Goal: Task Accomplishment & Management: Complete application form

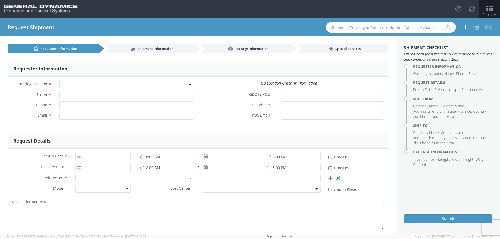
select select
click at [163, 85] on span at bounding box center [126, 85] width 135 height 8
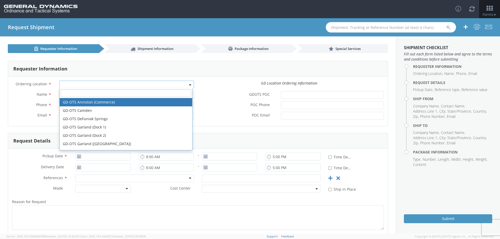
click at [119, 84] on span at bounding box center [126, 85] width 135 height 8
click at [99, 84] on span at bounding box center [126, 85] width 135 height 8
click at [93, 95] on input "search" at bounding box center [126, 93] width 131 height 8
type input "o"
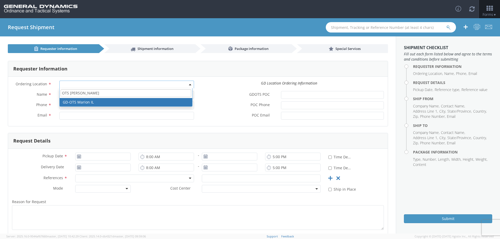
type input "OTS [PERSON_NAME]"
select select "313"
type input "[EMAIL_ADDRESS][DOMAIN_NAME]"
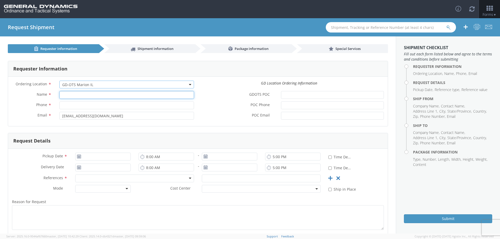
click at [81, 94] on input "Name *" at bounding box center [126, 95] width 135 height 8
type input "[PERSON_NAME]"
type input "[PHONE_NUMBER]"
click at [217, 90] on div "Ordering Location * GD-OTS [GEOGRAPHIC_DATA] (Commerce) GD-OTS [GEOGRAPHIC_DATA…" at bounding box center [198, 86] width 380 height 10
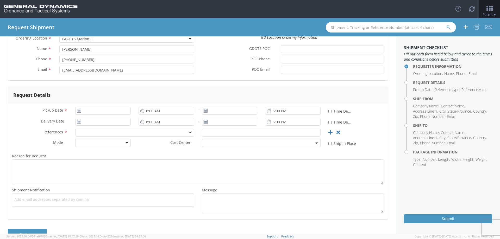
scroll to position [52, 0]
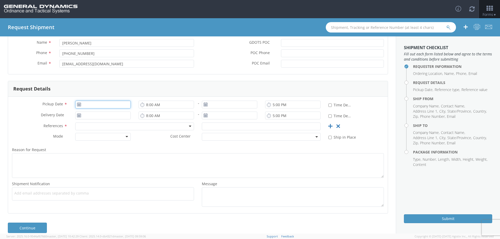
type input "[DATE]"
click at [109, 105] on input "[DATE]" at bounding box center [103, 105] width 56 height 8
click at [101, 147] on td "12" at bounding box center [101, 146] width 9 height 8
click at [160, 105] on input "8:00 AM" at bounding box center [167, 105] width 56 height 8
type input "2:00 PM"
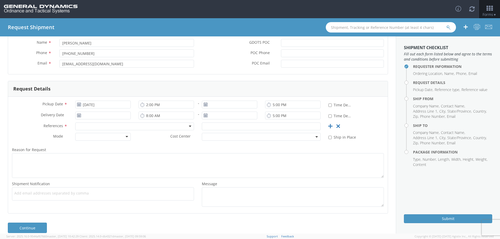
click at [182, 93] on div "Request Details" at bounding box center [198, 89] width 380 height 16
click at [275, 105] on input "5:00 PM" at bounding box center [293, 105] width 56 height 8
click at [264, 85] on div "Request Details" at bounding box center [198, 89] width 380 height 16
click at [280, 105] on input "4:00 PM" at bounding box center [293, 105] width 56 height 8
type input "4:00 PM"
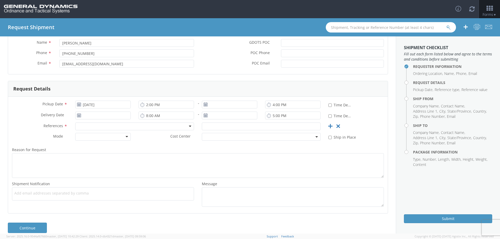
click at [295, 93] on div "Request Details" at bounding box center [198, 89] width 380 height 16
click at [301, 104] on input "4:00 PM" at bounding box center [293, 105] width 56 height 8
click at [26, 116] on label "Delivery Date *" at bounding box center [39, 115] width 63 height 7
click at [75, 116] on input "Delivery Date *" at bounding box center [103, 116] width 56 height 8
type input "[DATE]"
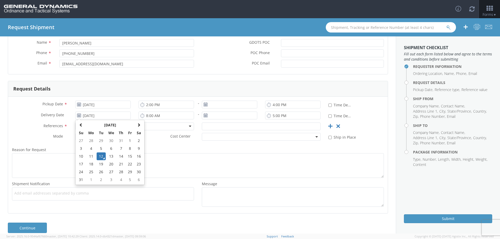
click at [37, 132] on div "References * Bill Of Lading Customer Ref Delivery Number General Lot Number Pro…" at bounding box center [198, 128] width 380 height 10
drag, startPoint x: 113, startPoint y: 116, endPoint x: 61, endPoint y: 118, distance: 51.4
click at [61, 118] on div "Delivery Date * [DATE] [DATE] Su Mo Tu We Th Fr Sa 27 28 29 30 31 1 2 3 4 5 6 7…" at bounding box center [71, 116] width 127 height 8
click at [36, 138] on label "Mode *" at bounding box center [39, 136] width 63 height 7
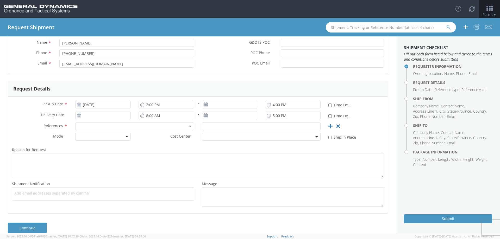
click at [101, 127] on div at bounding box center [134, 127] width 119 height 8
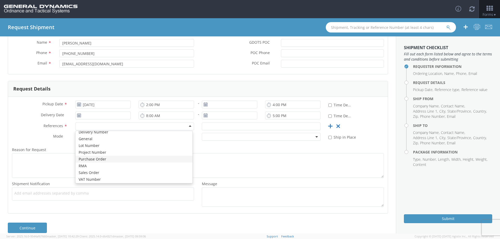
scroll to position [25, 0]
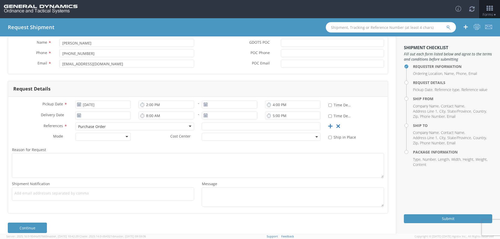
click at [126, 137] on div at bounding box center [103, 137] width 56 height 8
click at [143, 142] on div "Cost Center *" at bounding box center [230, 138] width 190 height 10
click at [231, 126] on input "text" at bounding box center [261, 127] width 119 height 8
type input "1158556"
click at [164, 126] on div "Purchase Order" at bounding box center [134, 127] width 119 height 8
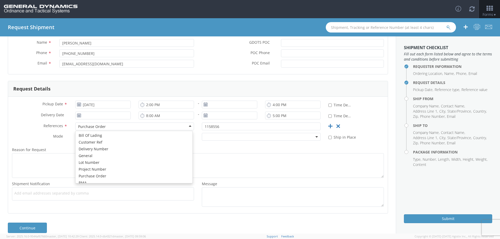
scroll to position [0, 0]
click at [30, 135] on label "Mode *" at bounding box center [39, 136] width 63 height 7
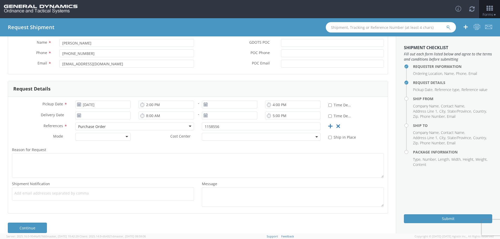
click at [27, 130] on div "References *" at bounding box center [39, 127] width 63 height 9
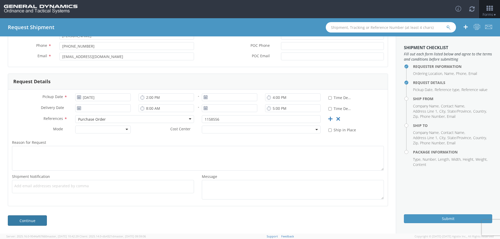
click at [36, 223] on link "Continue" at bounding box center [27, 221] width 39 height 10
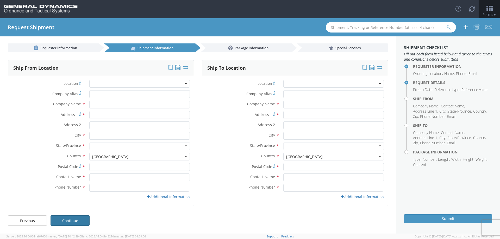
scroll to position [1, 0]
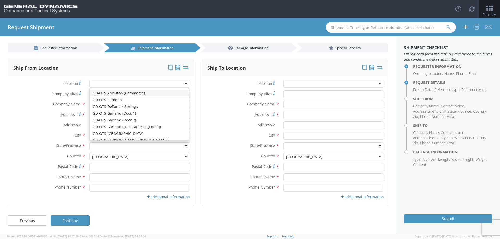
click at [133, 85] on div at bounding box center [139, 84] width 101 height 8
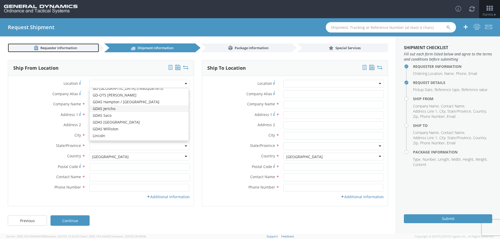
click at [69, 49] on span "Requester information" at bounding box center [58, 48] width 37 height 5
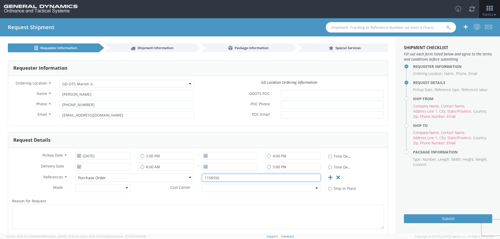
drag, startPoint x: 227, startPoint y: 177, endPoint x: 184, endPoint y: 180, distance: 43.6
click at [184, 180] on div "References * Purchase Order Purchase Order Bill Of Lading Customer Ref Delivery…" at bounding box center [198, 179] width 380 height 10
type input "27420"
click at [21, 183] on div "References *" at bounding box center [39, 178] width 63 height 9
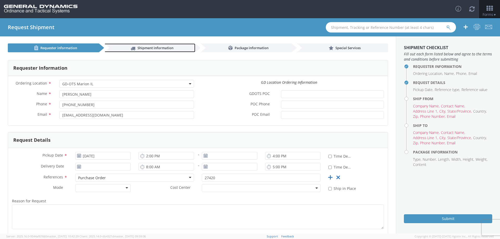
click at [142, 49] on span "Shipment information" at bounding box center [156, 48] width 36 height 5
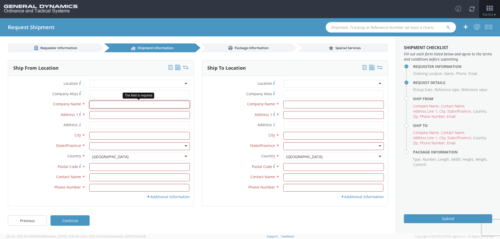
click at [125, 105] on input "text" at bounding box center [139, 105] width 101 height 8
type input "QUESTAR SOLUTIONS LLC"
type input "[STREET_ADDRESS][PERSON_NAME]"
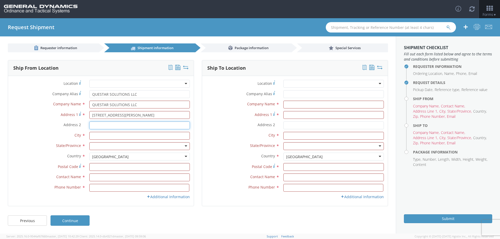
type input "BLDG 12"
type input "SHARONVILLE"
type input "45241"
type input "[PERSON_NAME]"
type input "3308448770"
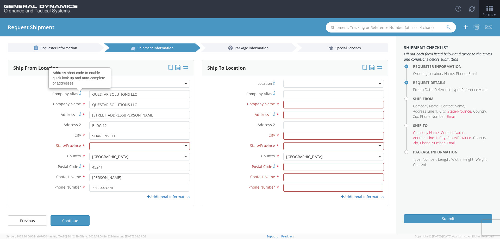
click at [40, 110] on div "Company Name * QUESTAR SOLUTIONS LLC searching..." at bounding box center [101, 106] width 186 height 10
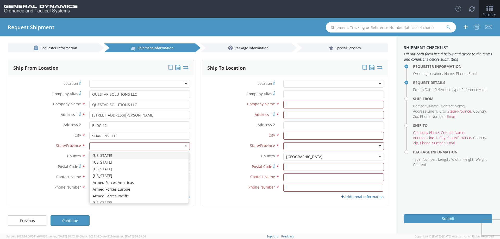
click at [131, 147] on div at bounding box center [139, 147] width 101 height 8
type input "OH"
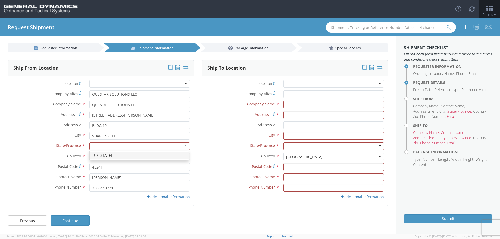
scroll to position [0, 0]
click at [48, 157] on label "Country *" at bounding box center [46, 156] width 77 height 7
click at [301, 105] on input "text" at bounding box center [334, 105] width 101 height 8
click at [319, 83] on div at bounding box center [334, 84] width 101 height 8
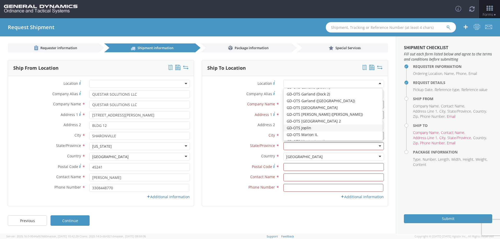
scroll to position [52, 0]
type input "GD-OTS Marion IL"
type input "[STREET_ADDRESS][PERSON_NAME]"
type input "[PERSON_NAME]"
type input "62959"
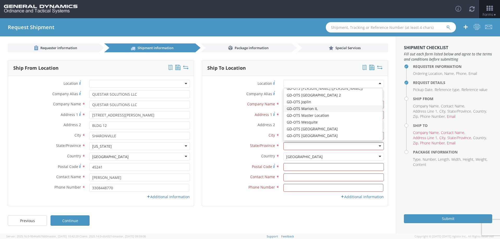
type input "[PHONE_NUMBER]"
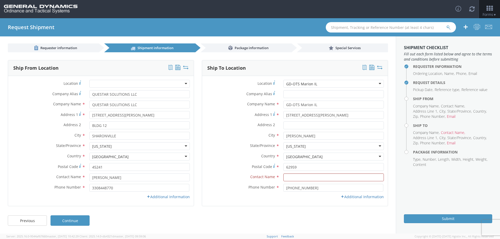
click at [227, 117] on label "Address 1 *" at bounding box center [240, 114] width 77 height 7
click at [284, 117] on input "[STREET_ADDRESS][PERSON_NAME]" at bounding box center [334, 115] width 101 height 8
click at [239, 136] on label "City *" at bounding box center [240, 135] width 77 height 7
click at [320, 175] on input "text" at bounding box center [334, 178] width 101 height 8
type input "[PERSON_NAME]"
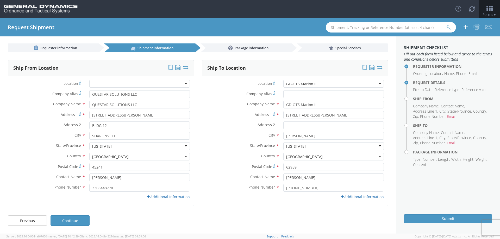
click at [237, 197] on div "Additional Information" at bounding box center [295, 197] width 186 height 5
click at [77, 221] on link "Continue" at bounding box center [70, 221] width 39 height 10
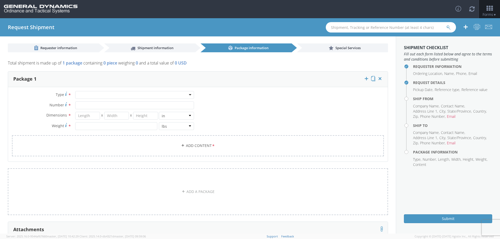
click at [113, 93] on div at bounding box center [134, 95] width 119 height 8
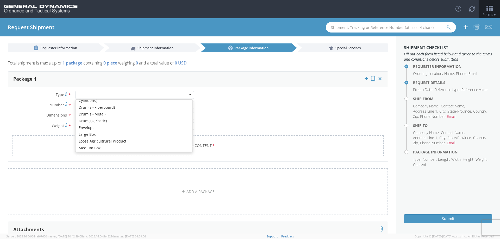
scroll to position [104, 0]
click at [223, 104] on div "Type * Bale(s) Basket(s) Bolt(s) Bottle(s) Buckets Bulk Bundle(s) Can(s) Cardbo…" at bounding box center [198, 127] width 380 height 72
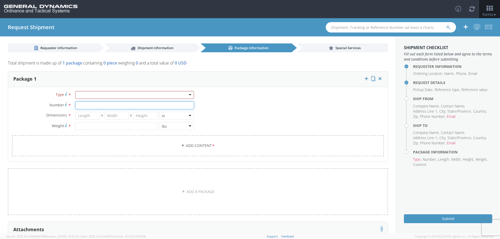
click at [181, 106] on input "Number *" at bounding box center [134, 106] width 119 height 8
click at [136, 93] on div at bounding box center [134, 95] width 119 height 8
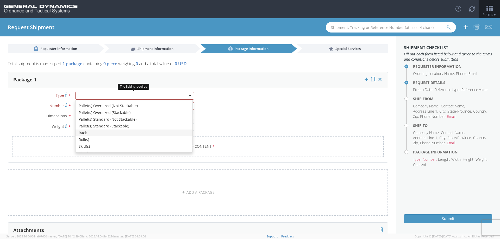
scroll to position [156, 0]
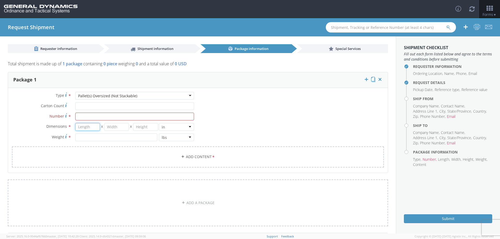
click at [87, 126] on input "number" at bounding box center [87, 127] width 25 height 8
type input "72"
type input "6"
type input "50"
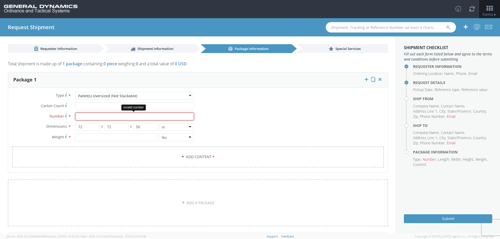
click at [163, 115] on input "Number *" at bounding box center [134, 117] width 119 height 8
click at [179, 95] on div "Pallet(s) Oversized (Not Stackable)" at bounding box center [134, 96] width 119 height 8
click at [97, 127] on input "72" at bounding box center [87, 127] width 25 height 8
type input "7"
type input "48"
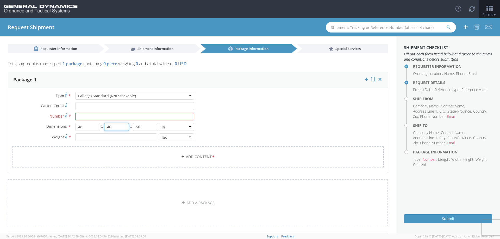
type input "40"
click at [170, 108] on input "Carton Count *" at bounding box center [134, 106] width 119 height 8
type input "6"
click at [145, 120] on input "Number *" at bounding box center [134, 117] width 119 height 8
type input "6"
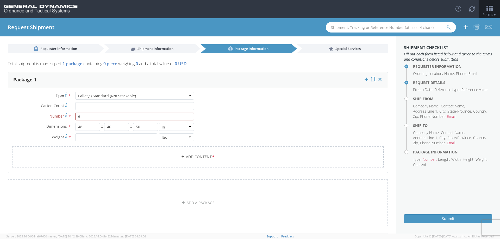
click at [280, 101] on div "Type * Pallet(s) Standard (Not Stackable) Pallet(s) Standard (Not Stackable) Ba…" at bounding box center [198, 133] width 380 height 82
click at [88, 139] on input "number" at bounding box center [116, 138] width 82 height 8
click at [194, 160] on link "Add Content *" at bounding box center [198, 157] width 372 height 21
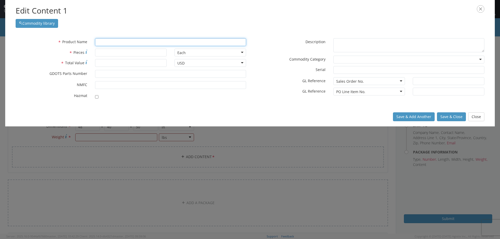
click at [107, 41] on input "text" at bounding box center [170, 42] width 151 height 8
type input "00"
type input "0.278 6 FLUTE CHUCKING REAMER"
type input "0"
type input "FIBER"
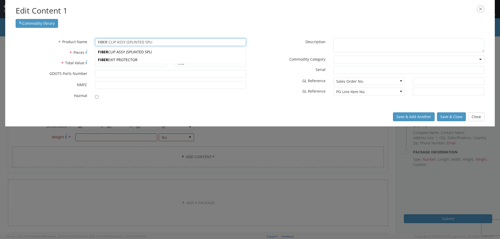
type input "FIBER CLIP ASSY (SPLINTED SPLI"
type input "FIBE"
type input "FIBER CLIP ASSY (SPLINTED SPLI"
type input "FIB"
type input "FIN, CONICAL, SLOTTED"
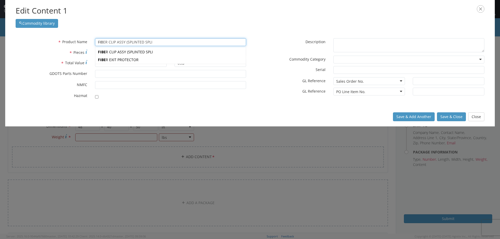
type input "FI"
type input "FIN, CONICAL, SLOTTED"
type input "F"
type input "BOXE"
type input "BOX, FIBERBOARD, INNER, PER ASTM D4727/D4727M, TYPE CF"
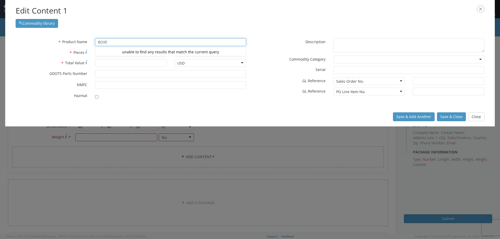
type input "BOX"
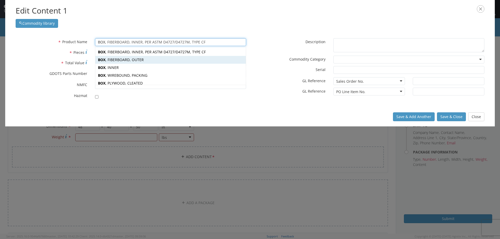
type input "BOron"
type input "BO"
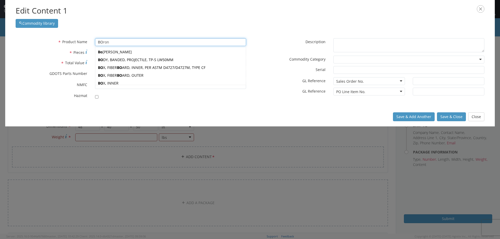
type input "BARIUM NITRATE"
type input "B"
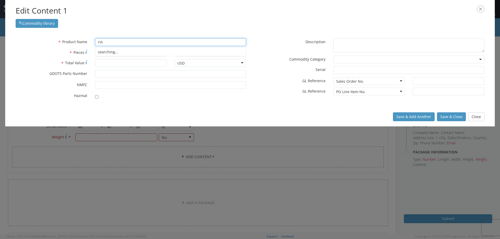
type input "HAZ"
type input "HAZARD CLASS LABEL "1.4C""
type input "HAZB"
type input "HAZARD CLASS LABEL "1.4C""
type input "H"
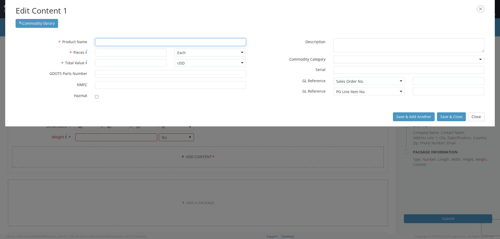
type input "FIN, CONICAL, SLOTTED"
type input "F"
type input "FIN, CONICAL, SLOTTED"
type input "FI"
type input "FIBER CLIP ASSY (SPLINTED SPLI"
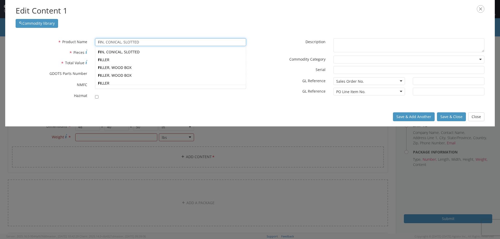
type input "FIB"
type input "FIBER CLIP ASSY (SPLINTED SPLI"
type input "FIBE"
type input "FIBER CLIP ASSY (SPLINTED SPLI"
type input "FIBER"
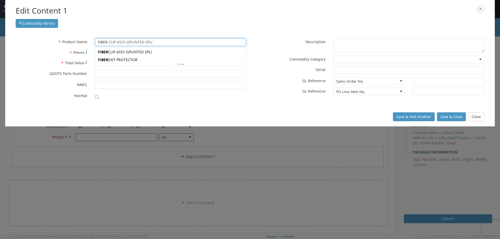
type input "FIBER CLIP ASSY (SPLINTED SPLI"
type input "FIBE"
type input "FIBER CLIP ASSY (SPLINTED SPLI"
type input "FIB"
type input "FIN, CONICAL, SLOTTED"
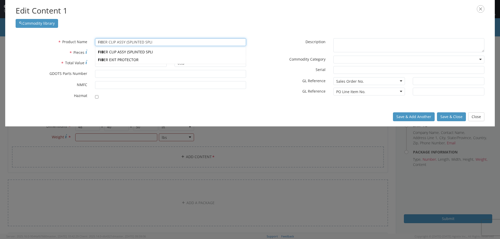
type input "FI"
type input "FIN, CONICAL, SLOTTED"
type input "F"
type input "BARIUM NITRATE"
type input "B"
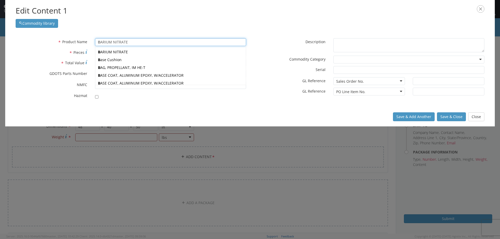
type input "BOron"
type input "BO"
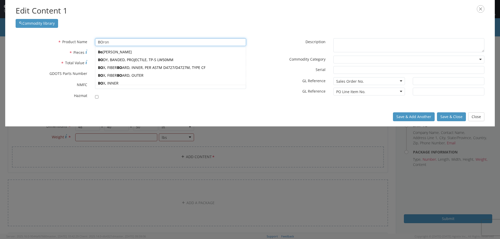
type input "BOX, FIBERBOARD, INNER, PER ASTM D4727/D4727M, TYPE CF"
type input "BOX"
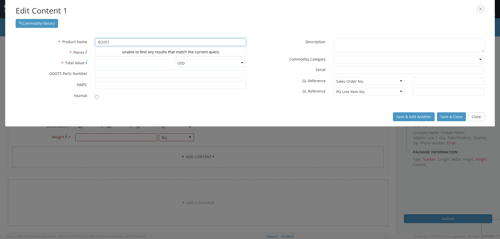
type input "BOXE"
type input "BOX, FIBERBOARD, INNER, PER ASTM D4727/D4727M, TYPE CF"
type input "BOX"
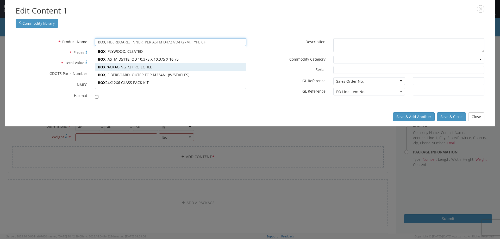
scroll to position [34, 0]
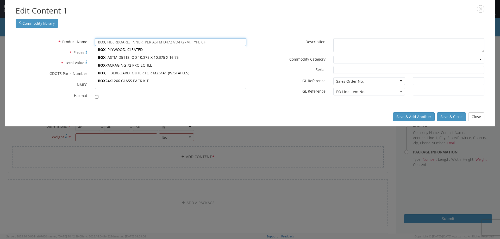
type input "BOron"
type input "BO"
type input "BARIUM NITRATE"
type input "B"
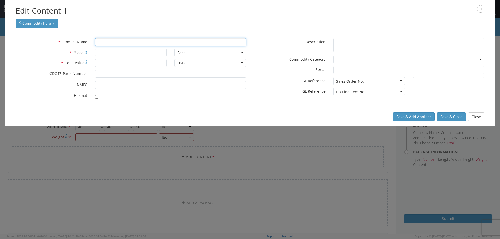
type input "H40ALV-RN-M-30187-R.015 3F"
type input "H"
type input "HAZARD CLASS LABEL "1.4C""
type input "HA"
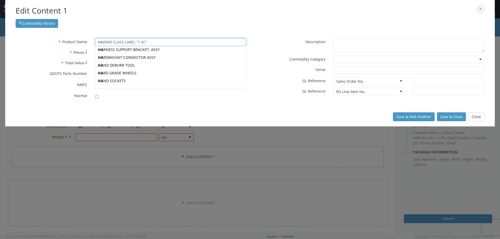
type input "HAZARD CLASS LABEL "1.4C""
type input "HAZ"
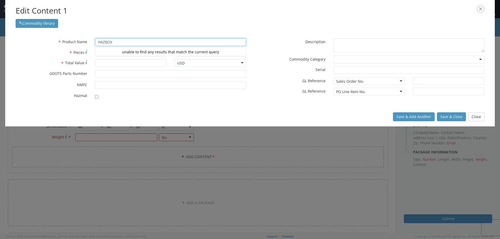
click at [193, 16] on div "Commodity library" at bounding box center [250, 21] width 469 height 11
type input "HAZBOX"
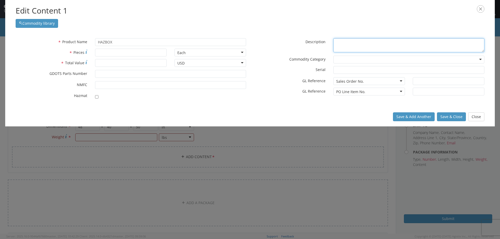
click at [256, 53] on div "* Description" at bounding box center [369, 46] width 238 height 17
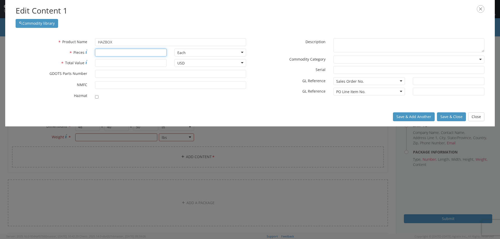
click at [134, 53] on input "* Pieces" at bounding box center [131, 53] width 72 height 8
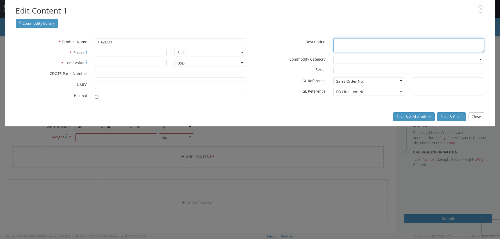
click at [378, 47] on textarea "* Description" at bounding box center [409, 45] width 151 height 14
type textarea "f"
type textarea "FIBER BOXES"
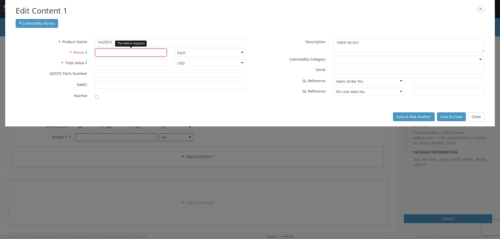
click at [127, 56] on input "* Pieces" at bounding box center [131, 53] width 72 height 8
click at [265, 27] on div "Commodity library" at bounding box center [250, 21] width 469 height 11
type input "200"
click at [136, 65] on input "* Total Value" at bounding box center [131, 63] width 72 height 8
type input "8644"
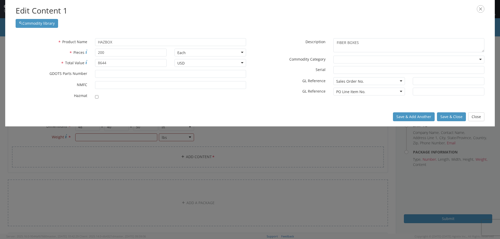
drag, startPoint x: 260, startPoint y: 74, endPoint x: 265, endPoint y: 72, distance: 5.0
click at [261, 74] on div "* Serial" at bounding box center [369, 71] width 238 height 10
click at [456, 115] on button "Save & Close" at bounding box center [451, 117] width 29 height 9
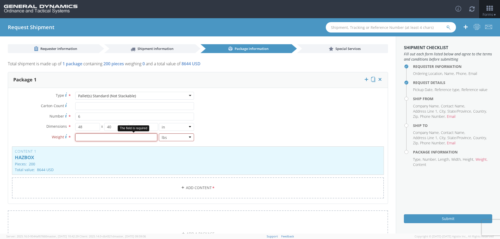
click at [131, 137] on input "number" at bounding box center [116, 138] width 82 height 8
type input "7211"
click at [274, 111] on div "Type * Pallet(s) Standard (Not Stackable) Pallet(s) Standard (Not Stackable) Ba…" at bounding box center [198, 148] width 380 height 113
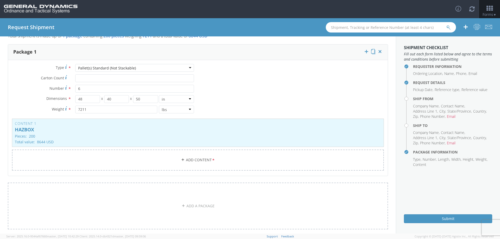
scroll to position [26, 0]
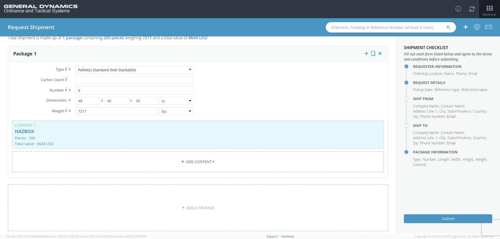
click at [284, 5] on div "Toggle navigation Forms ▼ Home Shipping Estimator Shipping Request Shipment Tra…" at bounding box center [250, 9] width 500 height 18
click at [279, 54] on div "Package 1" at bounding box center [198, 54] width 380 height 16
click at [281, 43] on p "Total shipment is made up of 1 package containing 200 pieces weighing 7211 and …" at bounding box center [198, 39] width 380 height 9
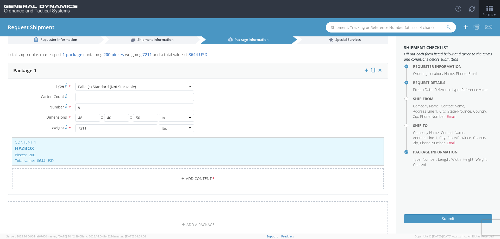
scroll to position [0, 0]
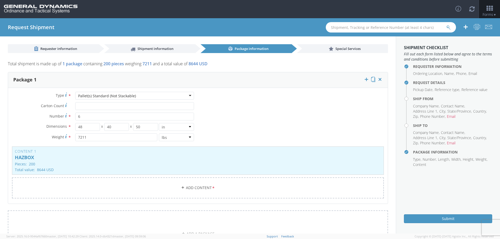
click at [301, 8] on div "Toggle navigation Forms ▼ Home Shipping Estimator Shipping Request Shipment Tra…" at bounding box center [250, 9] width 500 height 18
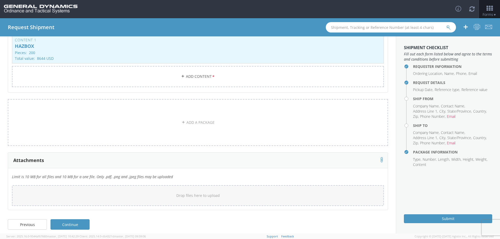
scroll to position [115, 0]
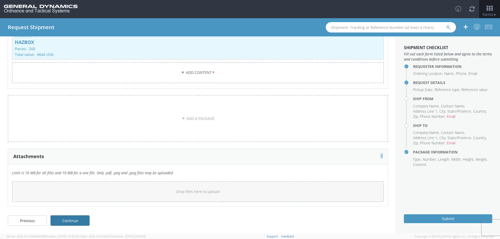
click at [78, 218] on link "Continue" at bounding box center [70, 221] width 39 height 10
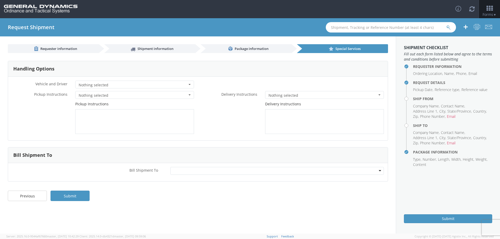
scroll to position [0, 0]
click at [145, 47] on span "Shipment information" at bounding box center [156, 48] width 36 height 5
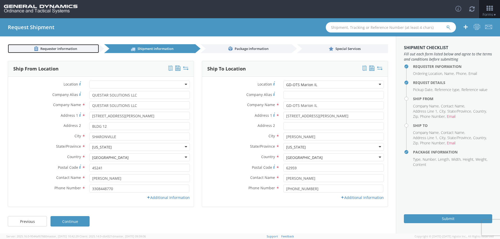
click at [57, 50] on span "Requester information" at bounding box center [58, 48] width 37 height 5
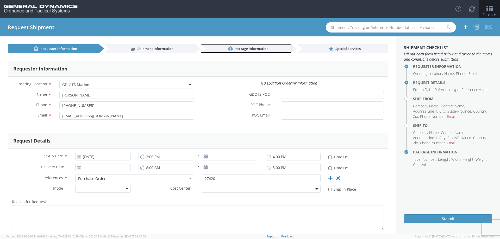
click at [250, 44] on link "Package information" at bounding box center [246, 48] width 91 height 9
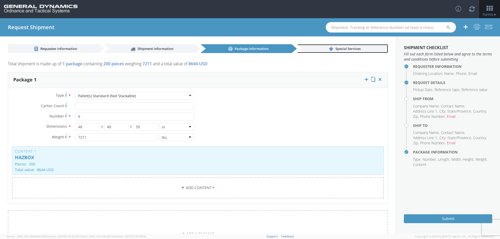
click at [340, 51] on link "Special Services" at bounding box center [342, 48] width 91 height 9
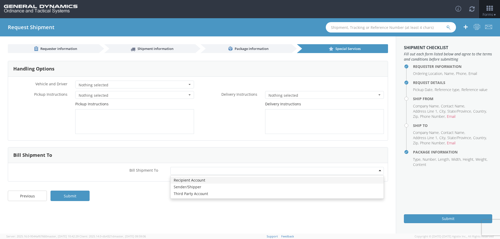
click at [306, 169] on div at bounding box center [277, 171] width 214 height 8
click at [140, 199] on div "Previous Submit" at bounding box center [198, 198] width 396 height 21
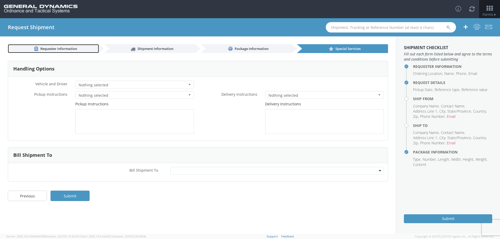
click at [68, 48] on span "Requester information" at bounding box center [58, 48] width 37 height 5
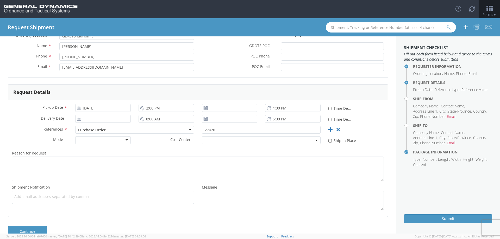
scroll to position [59, 0]
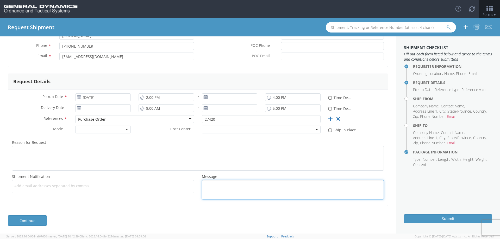
click at [257, 186] on textarea "Message *" at bounding box center [293, 190] width 182 height 20
type textarea "c"
type textarea "CONTRACT# W52P1J-12-C-0026"
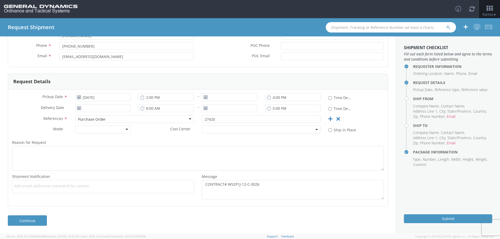
click at [249, 206] on div "Pickup Date * [DATE] 2:00 PM - 4:00 PM * Time Definite Delivery Date * 8:00 AM …" at bounding box center [198, 148] width 380 height 117
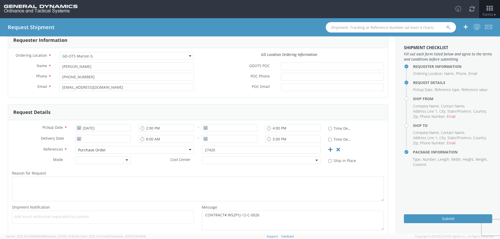
scroll to position [0, 0]
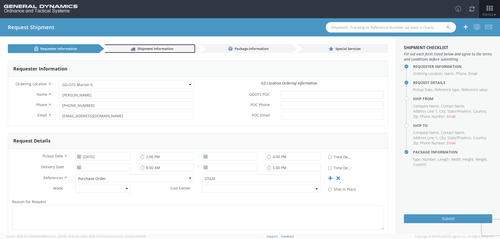
click at [158, 50] on span "Shipment information" at bounding box center [156, 48] width 36 height 5
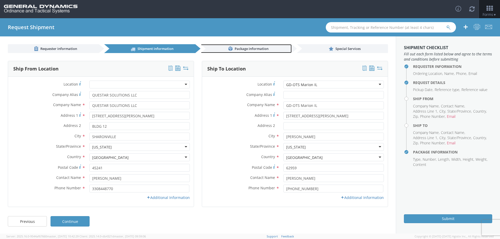
click at [248, 47] on span "Package information" at bounding box center [252, 48] width 34 height 5
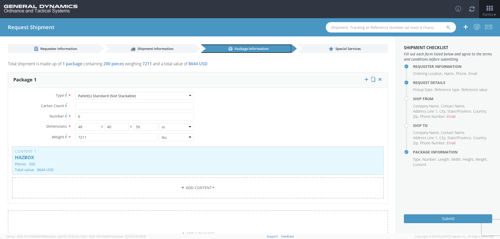
scroll to position [26, 0]
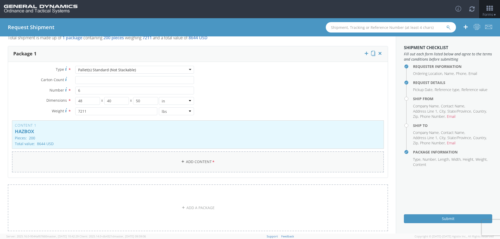
click at [194, 165] on link "Add Content *" at bounding box center [198, 162] width 372 height 21
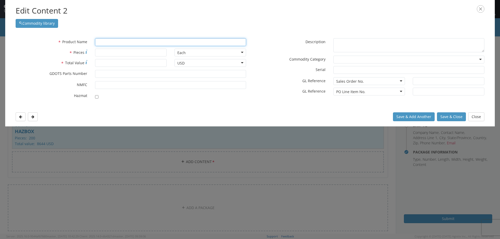
click at [141, 42] on input "text" at bounding box center [170, 42] width 151 height 8
type input "LINER"
type input "LINER, PROJ 30MM HEDP M789"
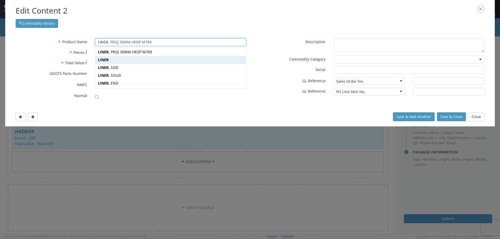
click at [109, 59] on div "LINER" at bounding box center [170, 60] width 151 height 8
type input "LINER"
type input "12902725"
checkbox input "true"
type textarea "LINER"
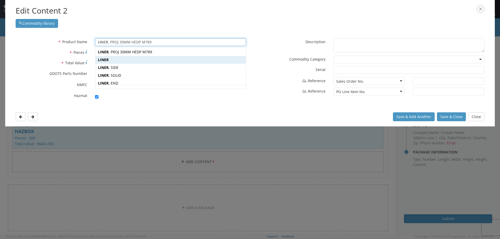
type input "[PERSON_NAME],[GEOGRAPHIC_DATA]"
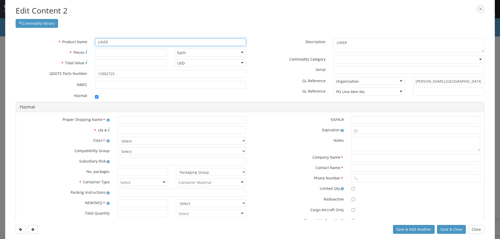
scroll to position [25, 0]
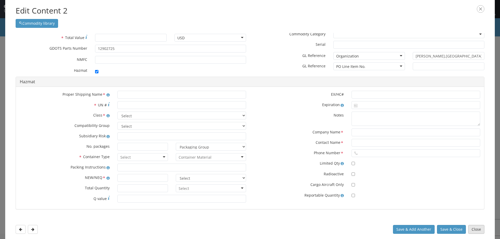
type input "LINER"
click at [480, 229] on button "Close" at bounding box center [477, 229] width 16 height 9
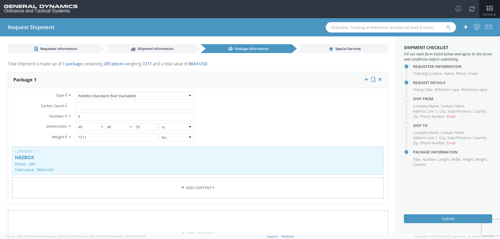
scroll to position [115, 0]
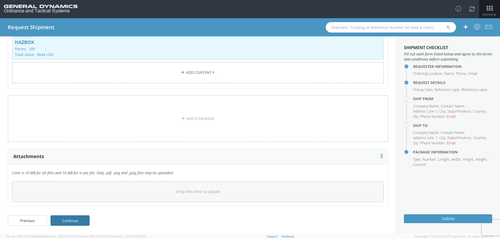
click at [69, 219] on link "Continue" at bounding box center [70, 221] width 39 height 10
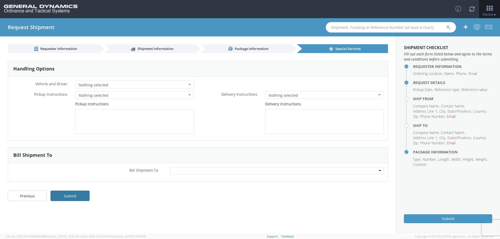
click at [78, 198] on link "Submit" at bounding box center [70, 196] width 39 height 10
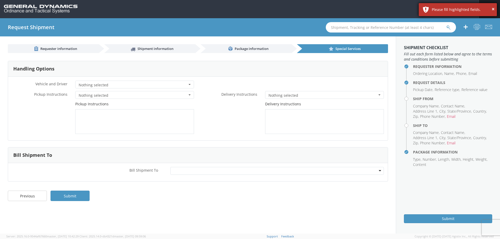
click at [454, 14] on div "× Please fill highlighted fields." at bounding box center [458, 9] width 78 height 13
click at [425, 104] on li "Company Name" at bounding box center [426, 106] width 27 height 5
click at [453, 118] on li "Email" at bounding box center [451, 116] width 9 height 5
click at [413, 100] on h4 "Ship From" at bounding box center [452, 99] width 79 height 4
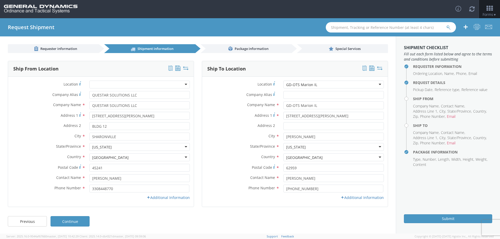
scroll to position [1, 0]
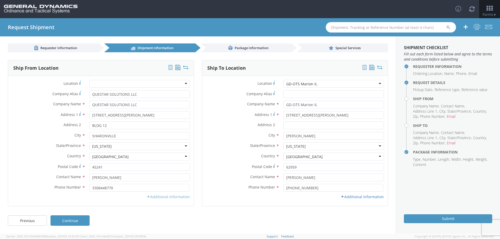
click at [147, 198] on icon at bounding box center [149, 197] width 4 height 4
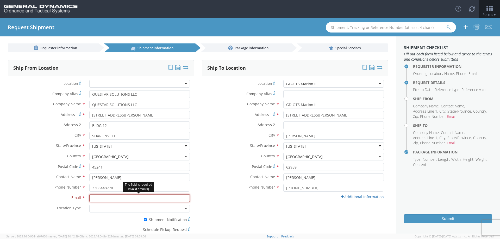
click at [119, 198] on input "Email *" at bounding box center [139, 199] width 101 height 8
type input "[PERSON_NAME][EMAIL_ADDRESS][DOMAIN_NAME]"
click at [215, 193] on div "Phone Number * [PHONE_NUMBER]" at bounding box center [295, 189] width 186 height 10
click at [347, 197] on link "Additional Information" at bounding box center [362, 197] width 43 height 5
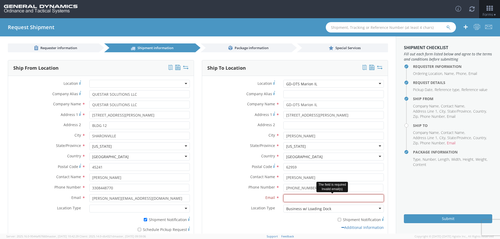
click at [292, 199] on input "Email *" at bounding box center [334, 199] width 101 height 8
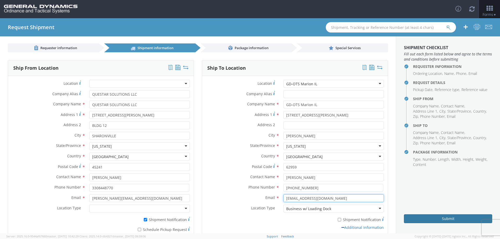
type input "[EMAIL_ADDRESS][DOMAIN_NAME]"
click at [434, 218] on button "Submit" at bounding box center [448, 219] width 88 height 9
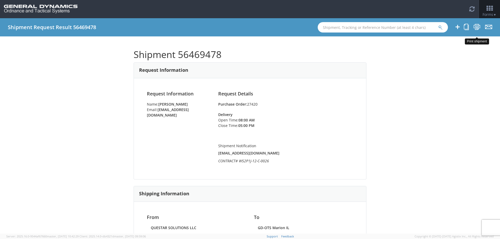
click at [480, 28] on icon at bounding box center [477, 27] width 7 height 7
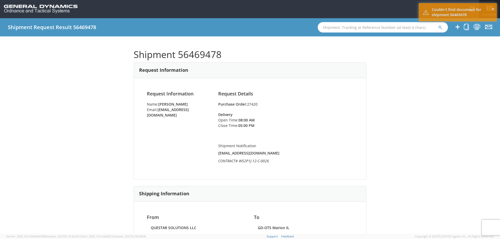
click at [451, 47] on div "Shipment 56469478 Request Information Request Information Name: [PERSON_NAME] E…" at bounding box center [250, 135] width 500 height 198
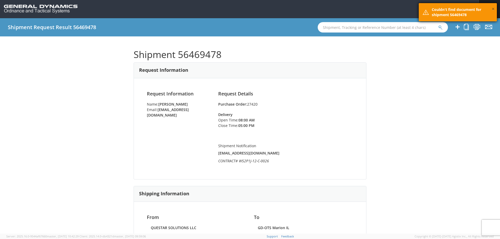
click at [493, 10] on button "×" at bounding box center [493, 9] width 3 height 8
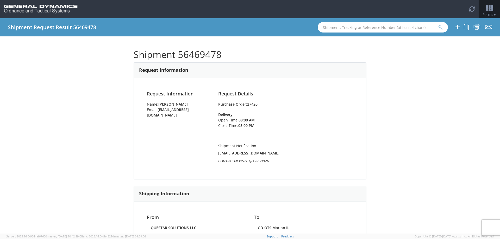
click at [496, 13] on span "▼" at bounding box center [495, 15] width 3 height 4
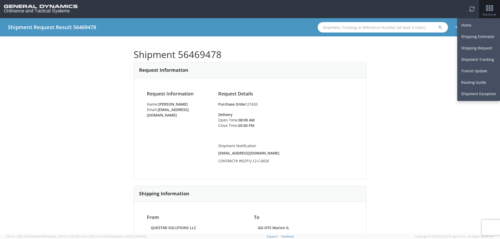
click at [444, 85] on div "Shipment 56469478 Request Information Request Information Name: [PERSON_NAME] E…" at bounding box center [250, 135] width 500 height 198
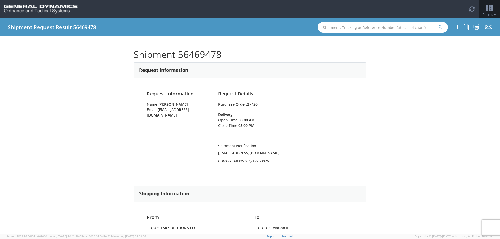
click at [496, 11] on icon at bounding box center [490, 8] width 24 height 7
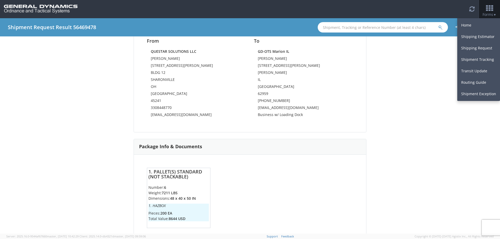
scroll to position [192, 0]
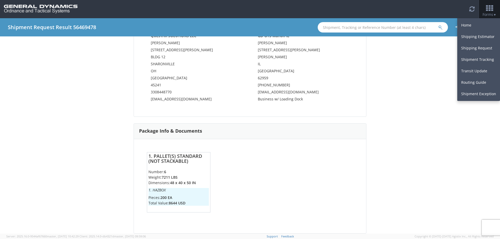
click at [488, 11] on icon at bounding box center [490, 8] width 24 height 7
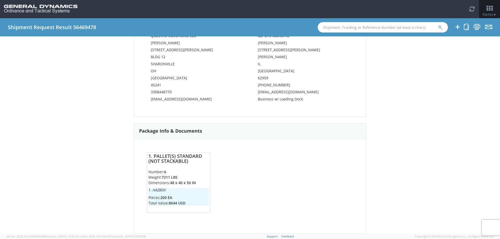
click at [350, 129] on div "Package Info & Documents" at bounding box center [250, 132] width 232 height 16
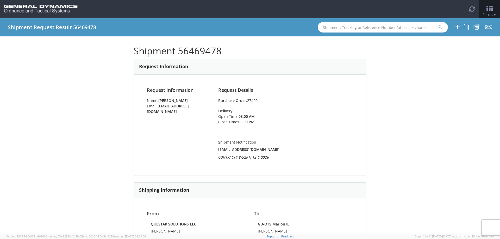
scroll to position [0, 0]
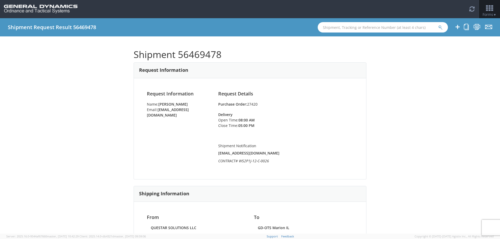
click at [492, 9] on icon at bounding box center [490, 8] width 24 height 7
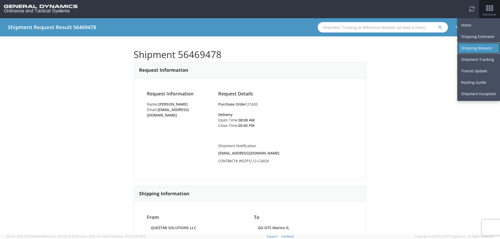
click at [472, 50] on link "Shipping Request" at bounding box center [479, 47] width 43 height 11
select select
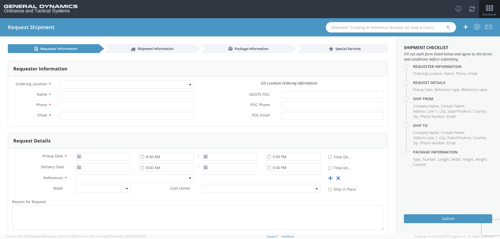
click at [491, 7] on icon at bounding box center [490, 8] width 24 height 7
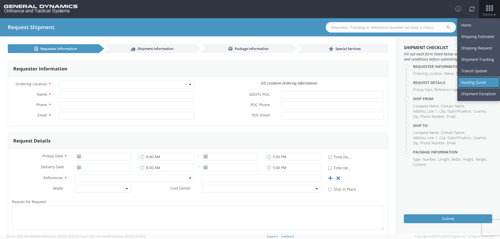
click at [479, 84] on link "Routing Guide" at bounding box center [479, 82] width 43 height 11
